Goal: Feedback & Contribution: Contribute content

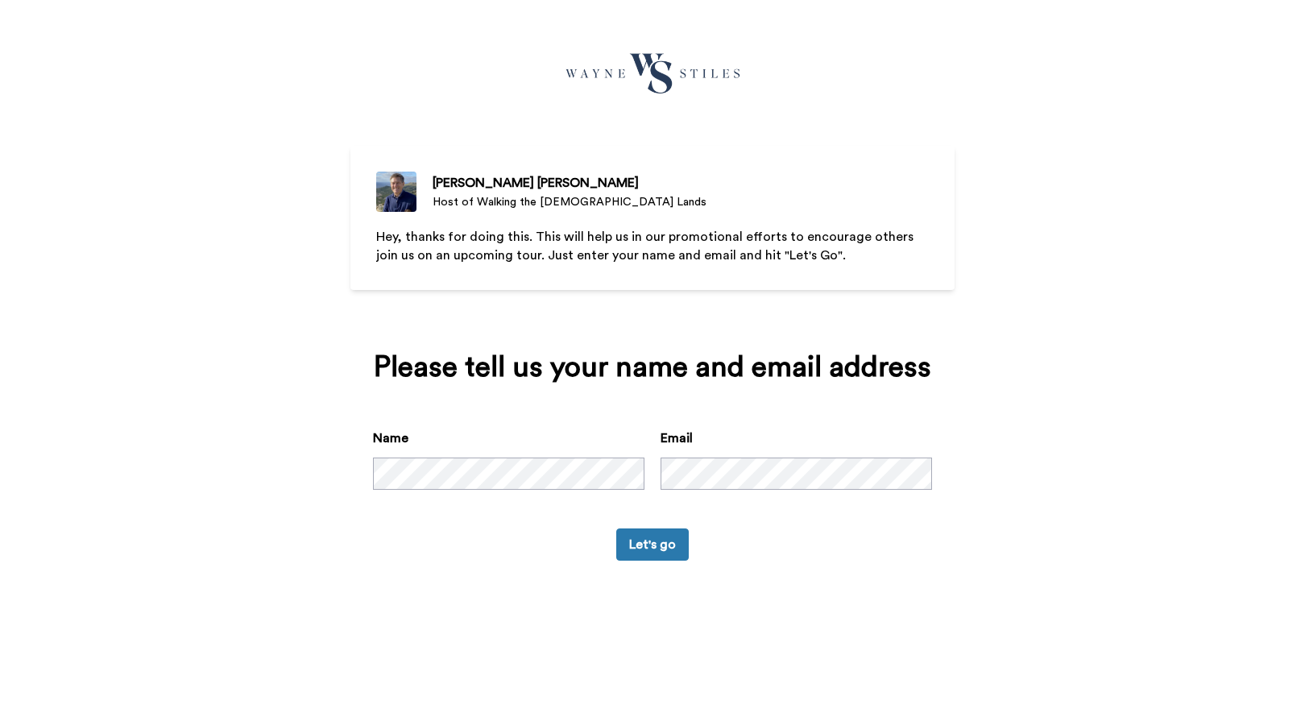
click at [673, 541] on button "Let's go" at bounding box center [652, 544] width 73 height 32
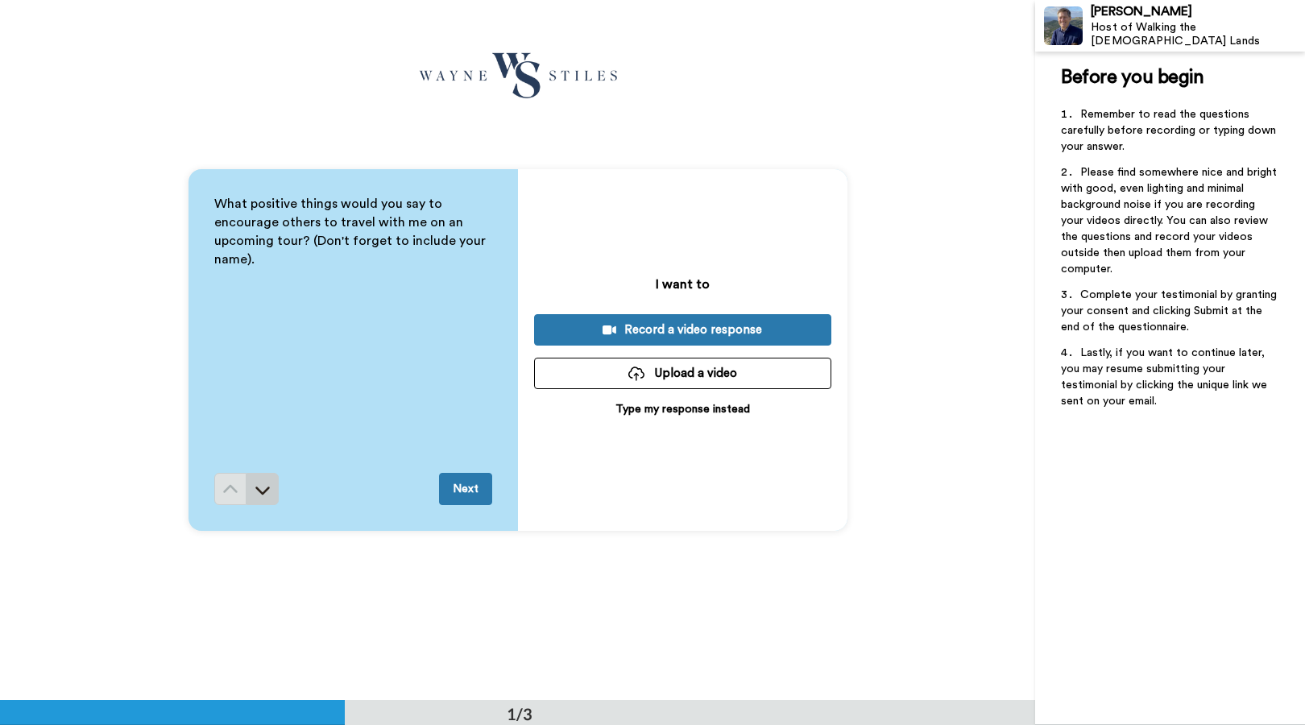
click at [263, 492] on icon at bounding box center [262, 491] width 15 height 8
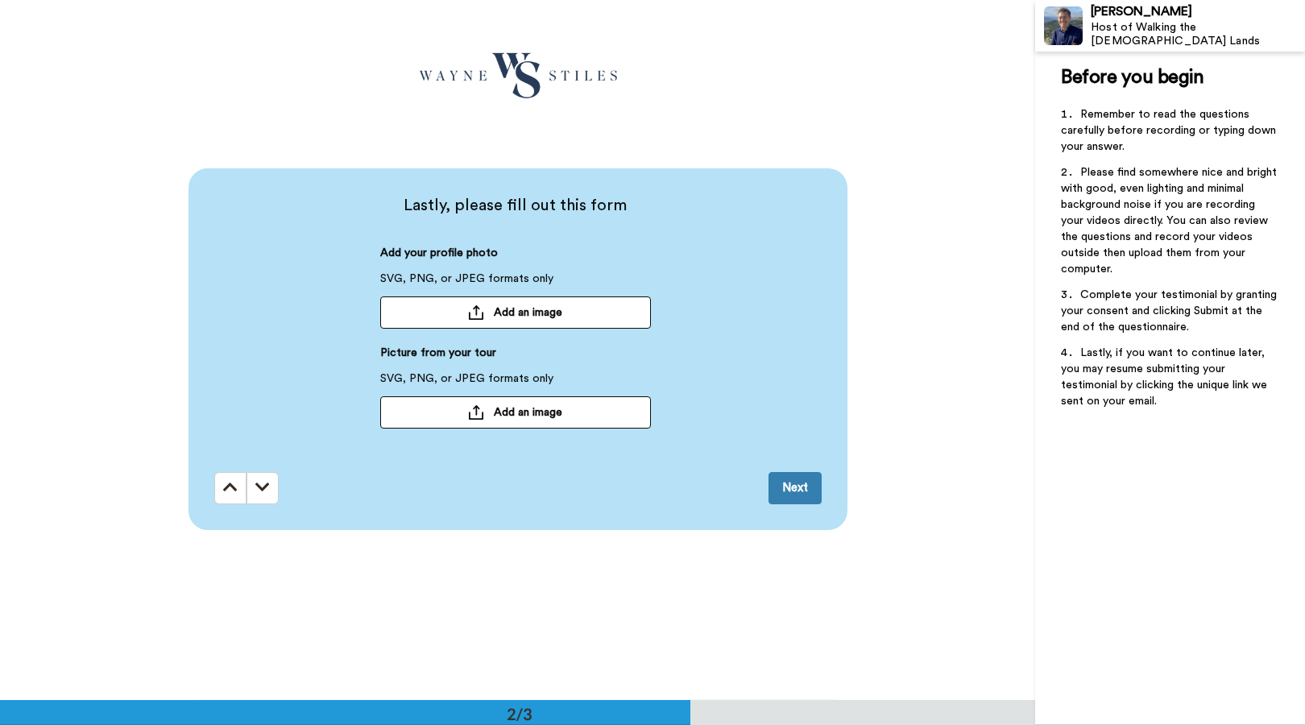
scroll to position [701, 0]
click at [263, 492] on icon at bounding box center [262, 487] width 15 height 16
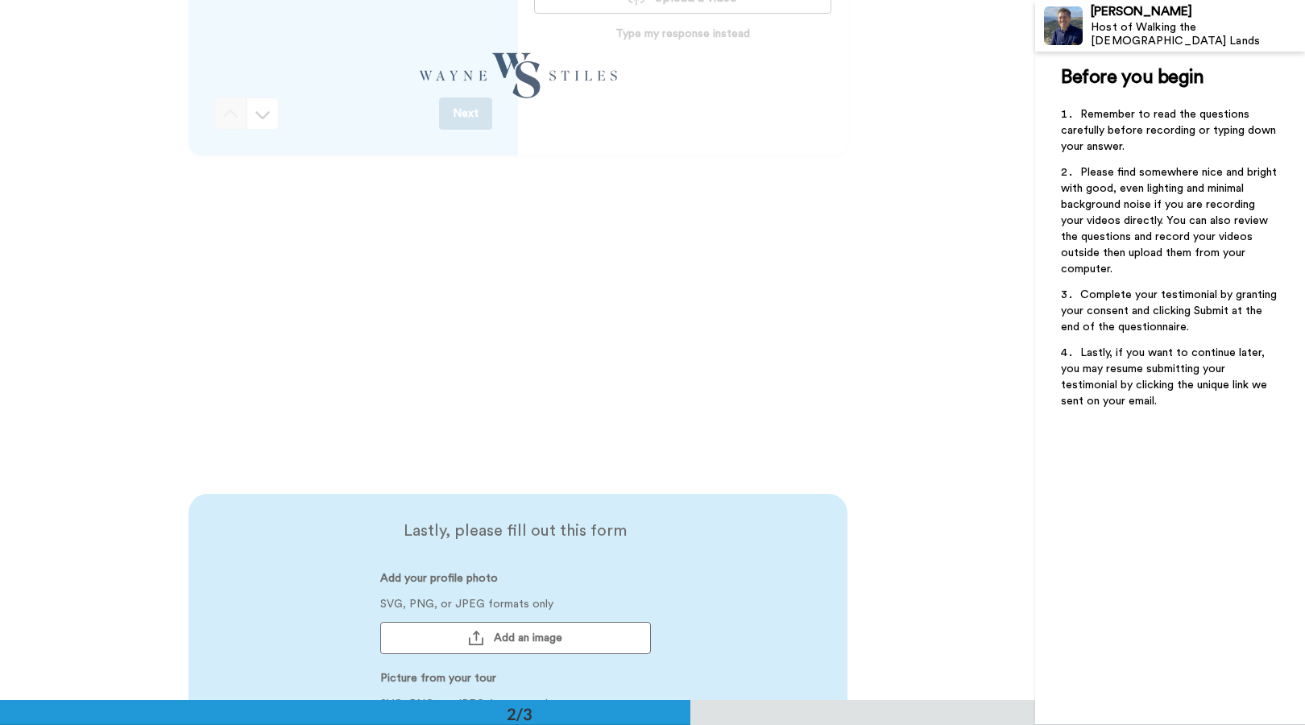
scroll to position [218, 0]
